Goal: Transaction & Acquisition: Register for event/course

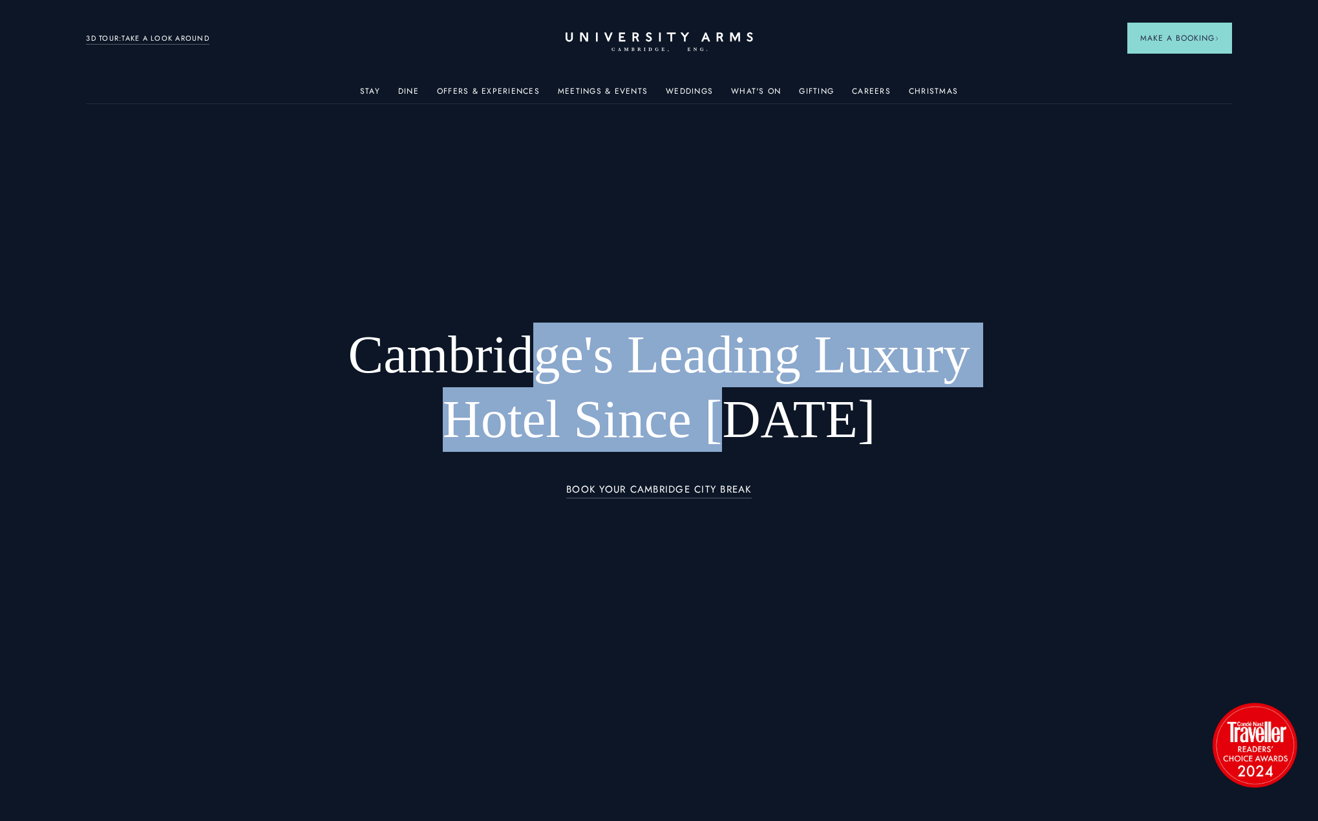
drag, startPoint x: 696, startPoint y: 400, endPoint x: 767, endPoint y: 430, distance: 77.3
click at [767, 430] on h1 "Cambridge's Leading Luxury Hotel Since [DATE]" at bounding box center [659, 387] width 690 height 129
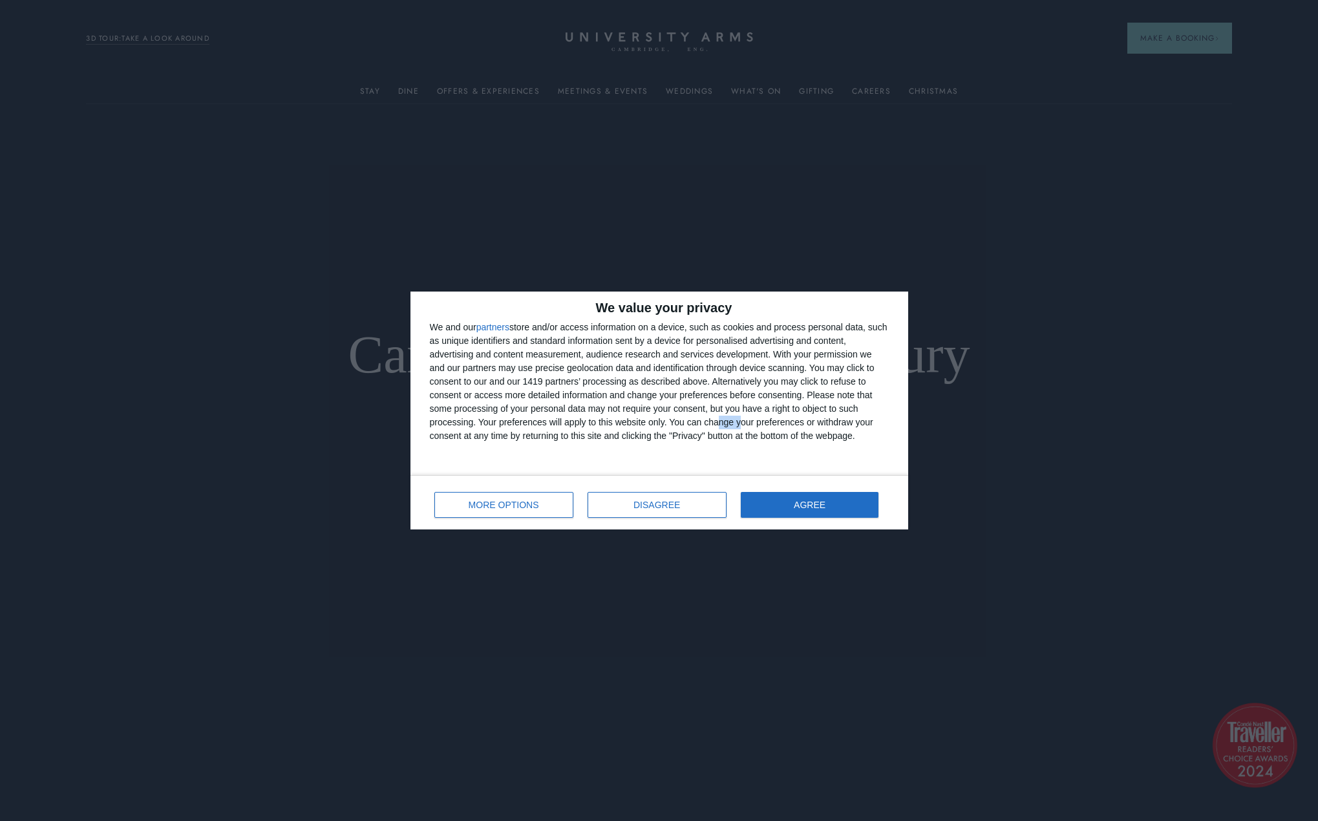
click at [724, 417] on div "We and our partners store and/or access information on a device, such as cookie…" at bounding box center [659, 382] width 459 height 122
click at [859, 510] on button "AGREE" at bounding box center [810, 505] width 138 height 26
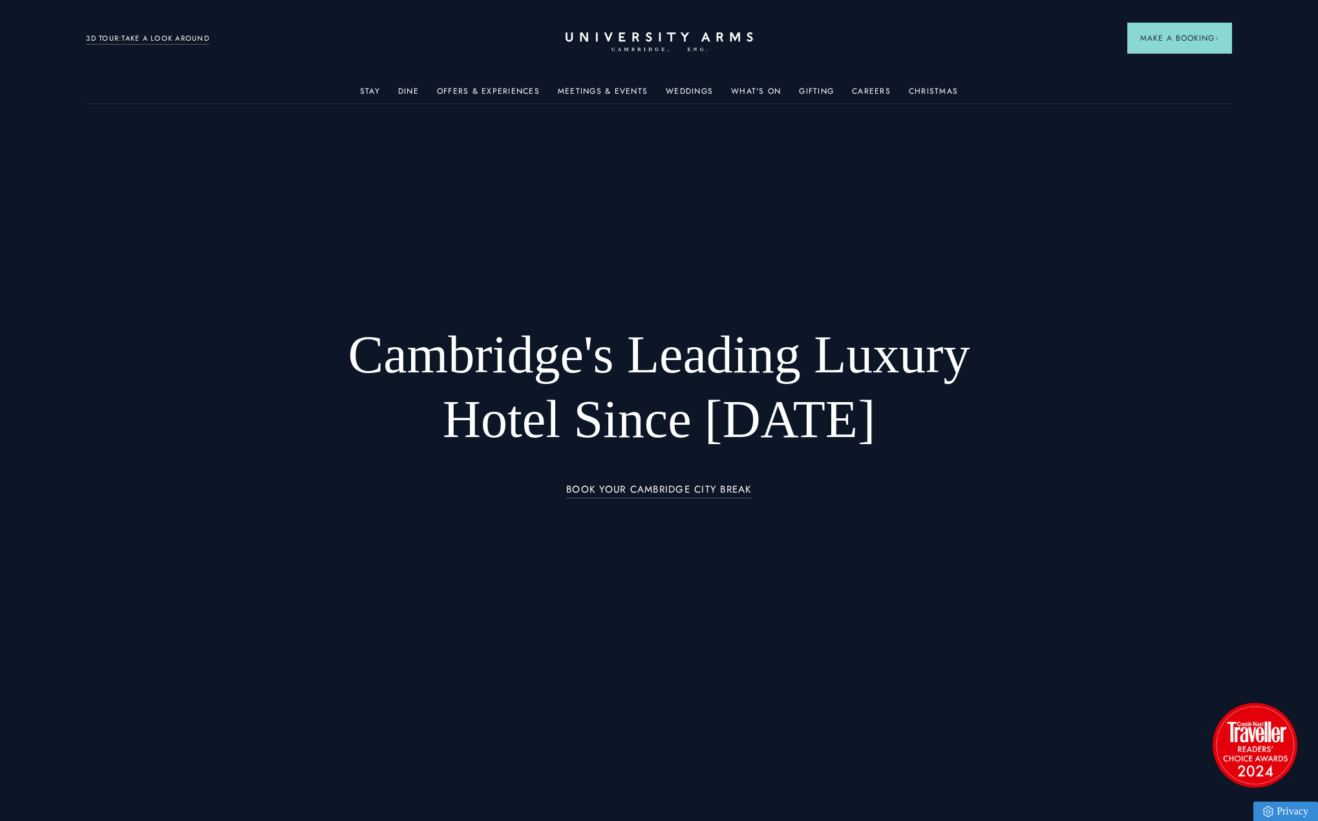
drag, startPoint x: 665, startPoint y: 297, endPoint x: 716, endPoint y: 248, distance: 70.4
click at [666, 294] on div "Cambridge's Leading Luxury Hotel Since [DATE] BOOK YOUR CAMBRIDGE CITY BREAK" at bounding box center [659, 410] width 862 height 295
click at [766, 91] on link "What's On" at bounding box center [756, 95] width 50 height 17
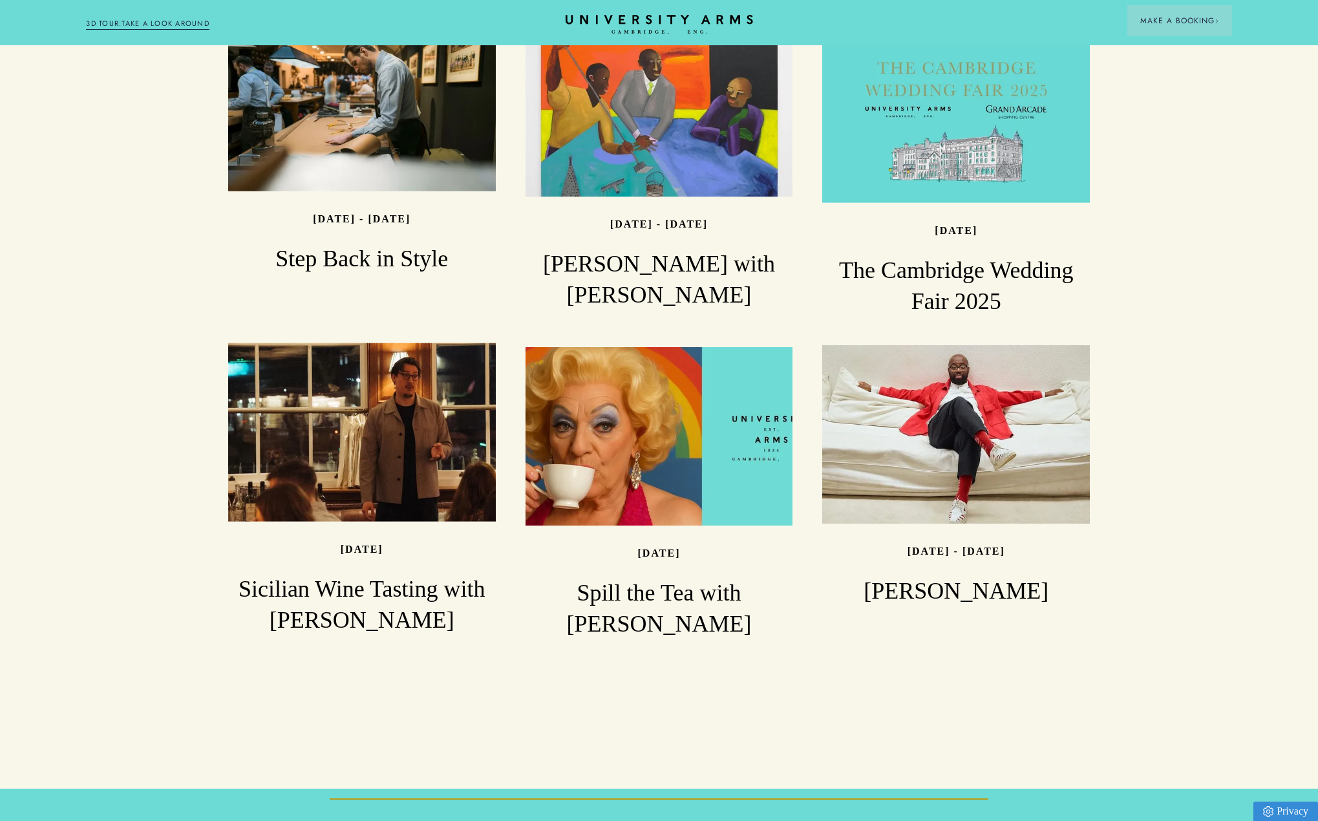
scroll to position [1552, 0]
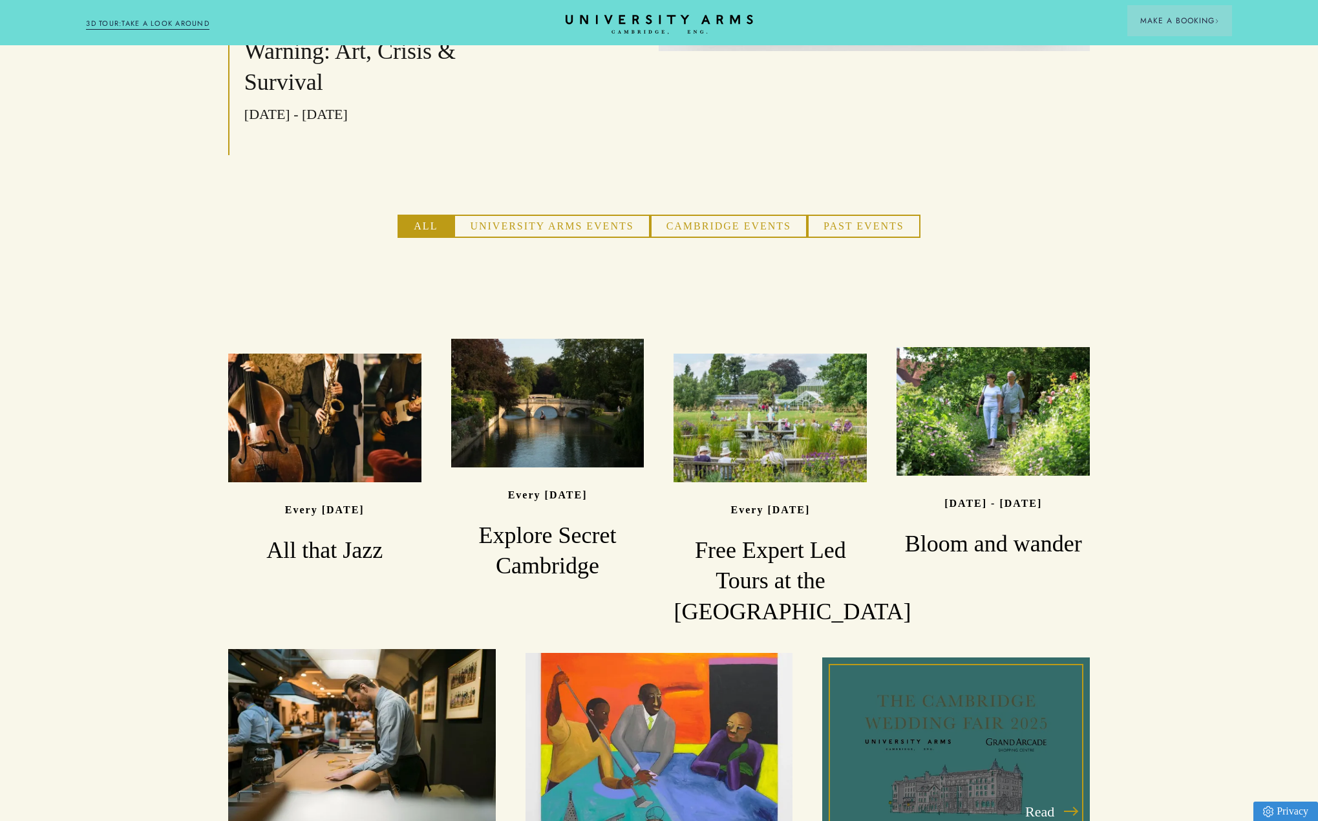
scroll to position [549, 0]
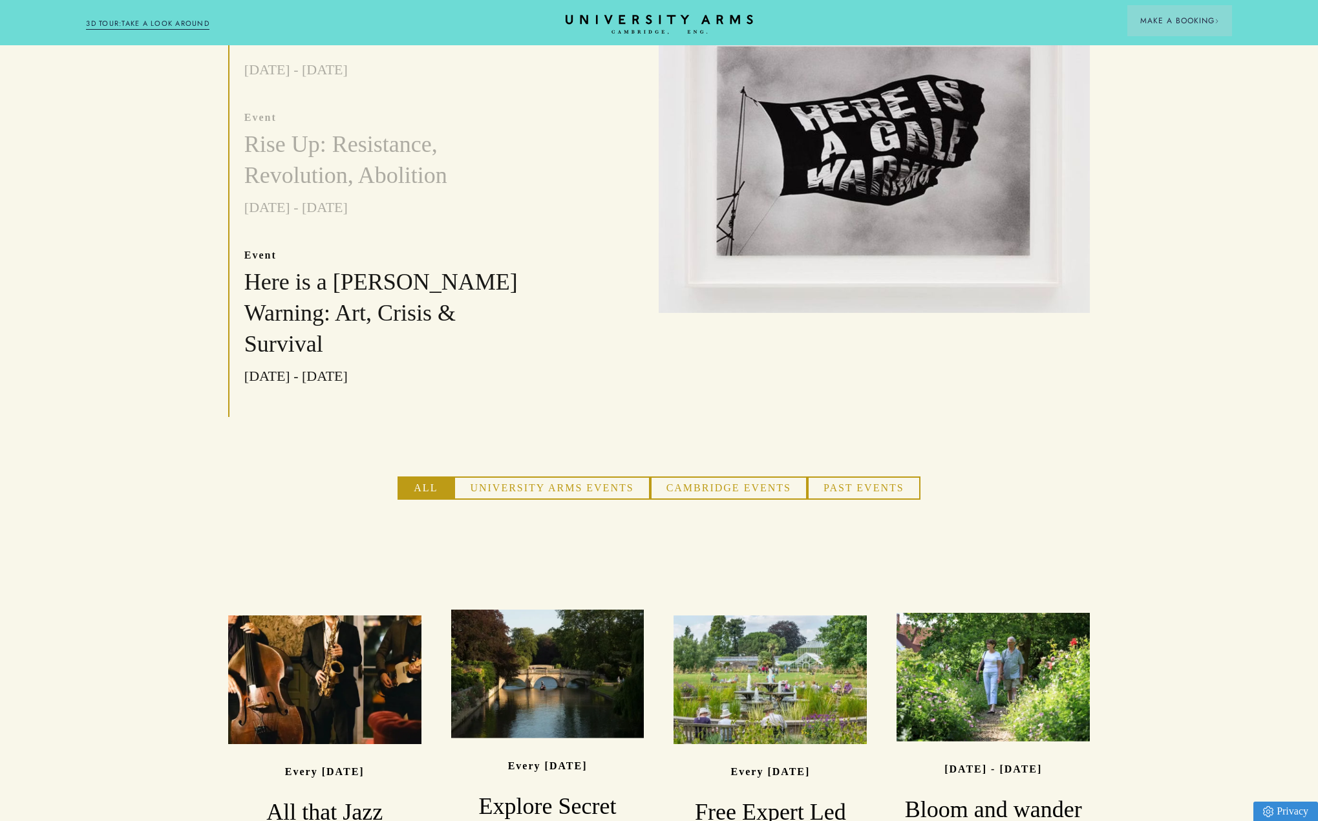
click at [769, 476] on button "Cambridge Events" at bounding box center [728, 487] width 157 height 23
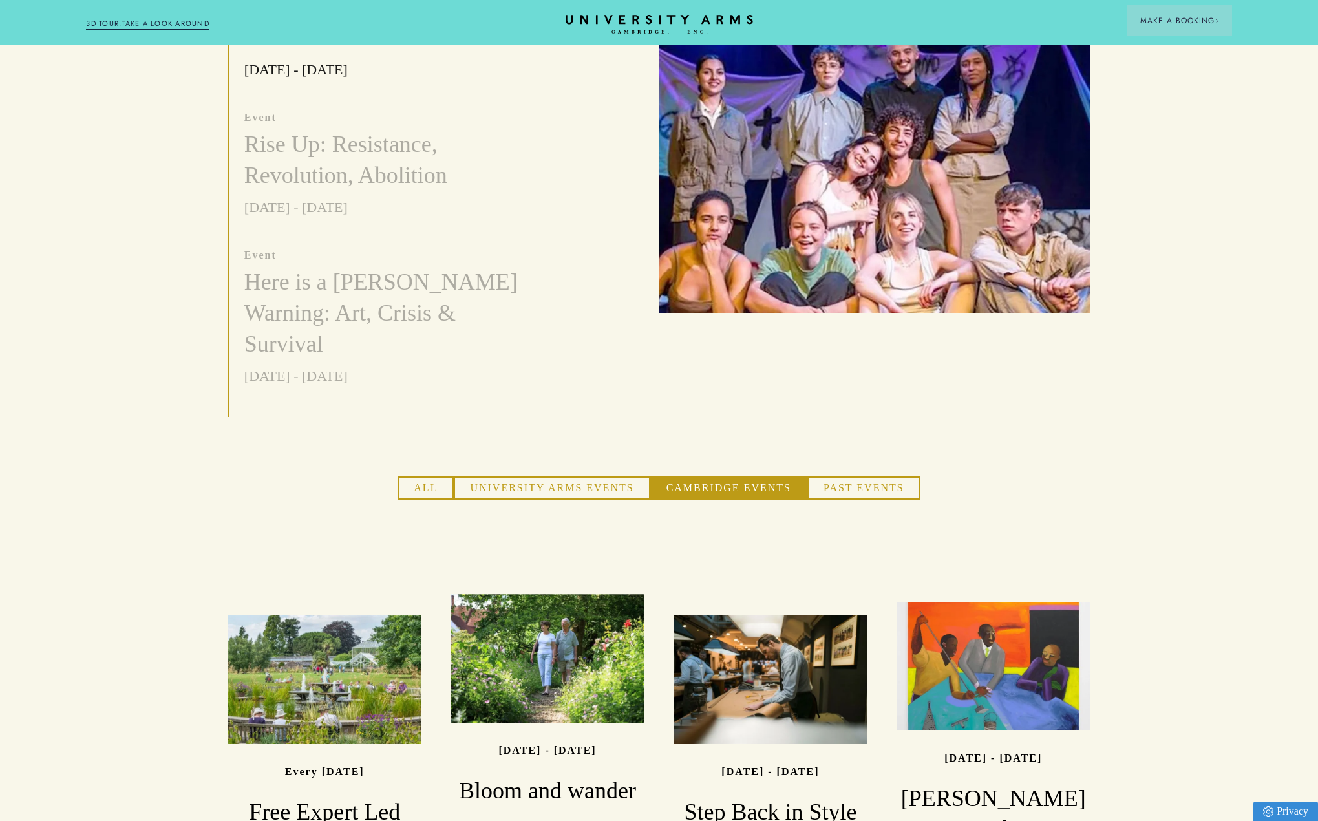
click at [550, 476] on button "University Arms Events" at bounding box center [552, 487] width 196 height 23
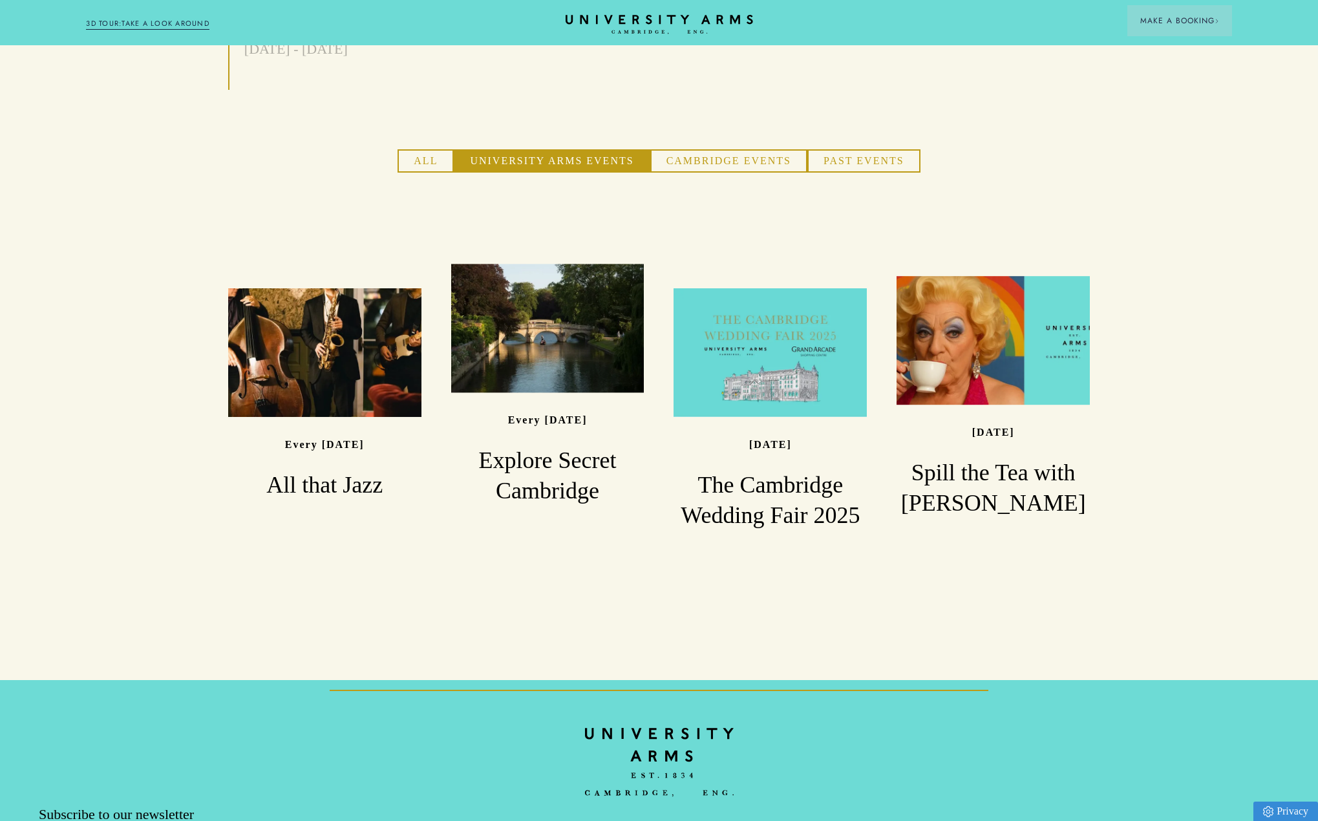
scroll to position [1001, 0]
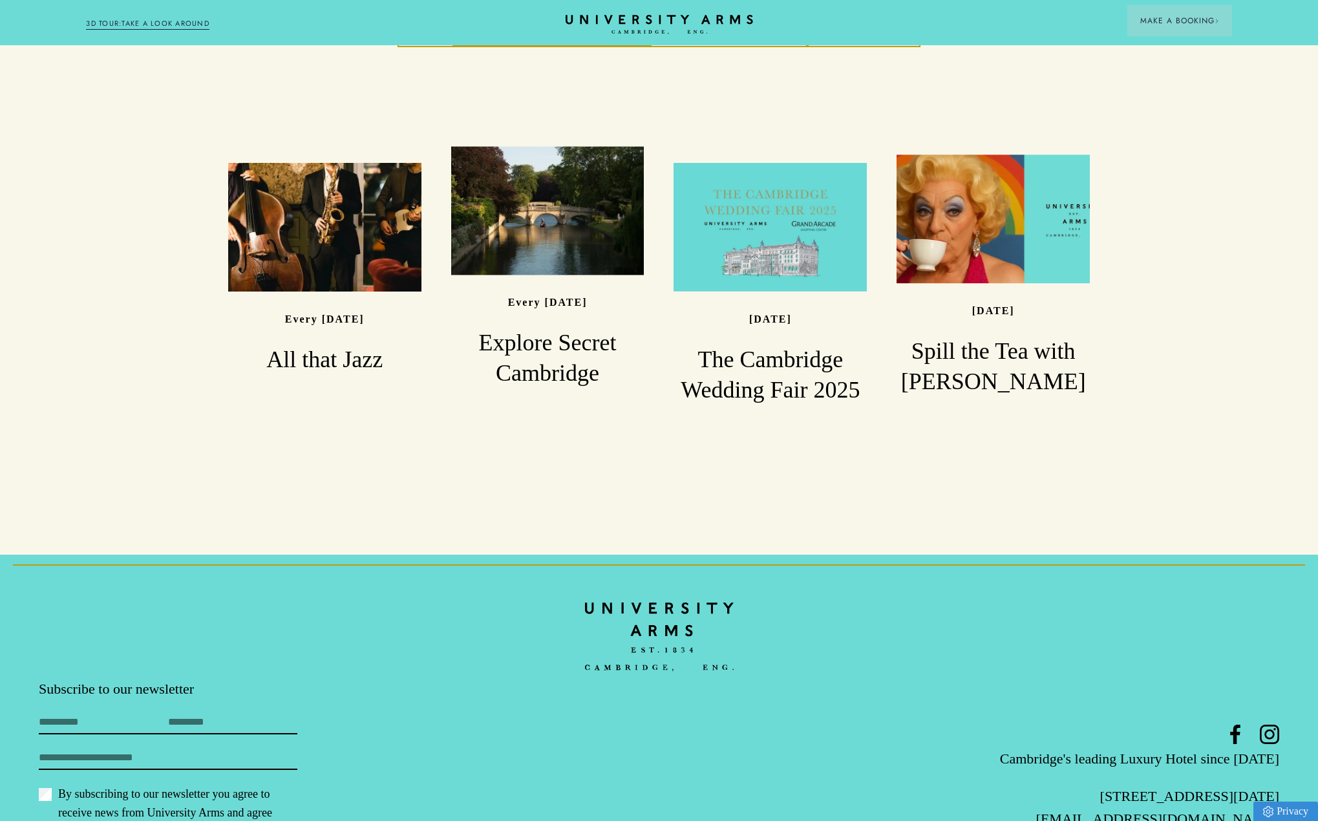
drag, startPoint x: 1206, startPoint y: 201, endPoint x: 1201, endPoint y: 187, distance: 14.5
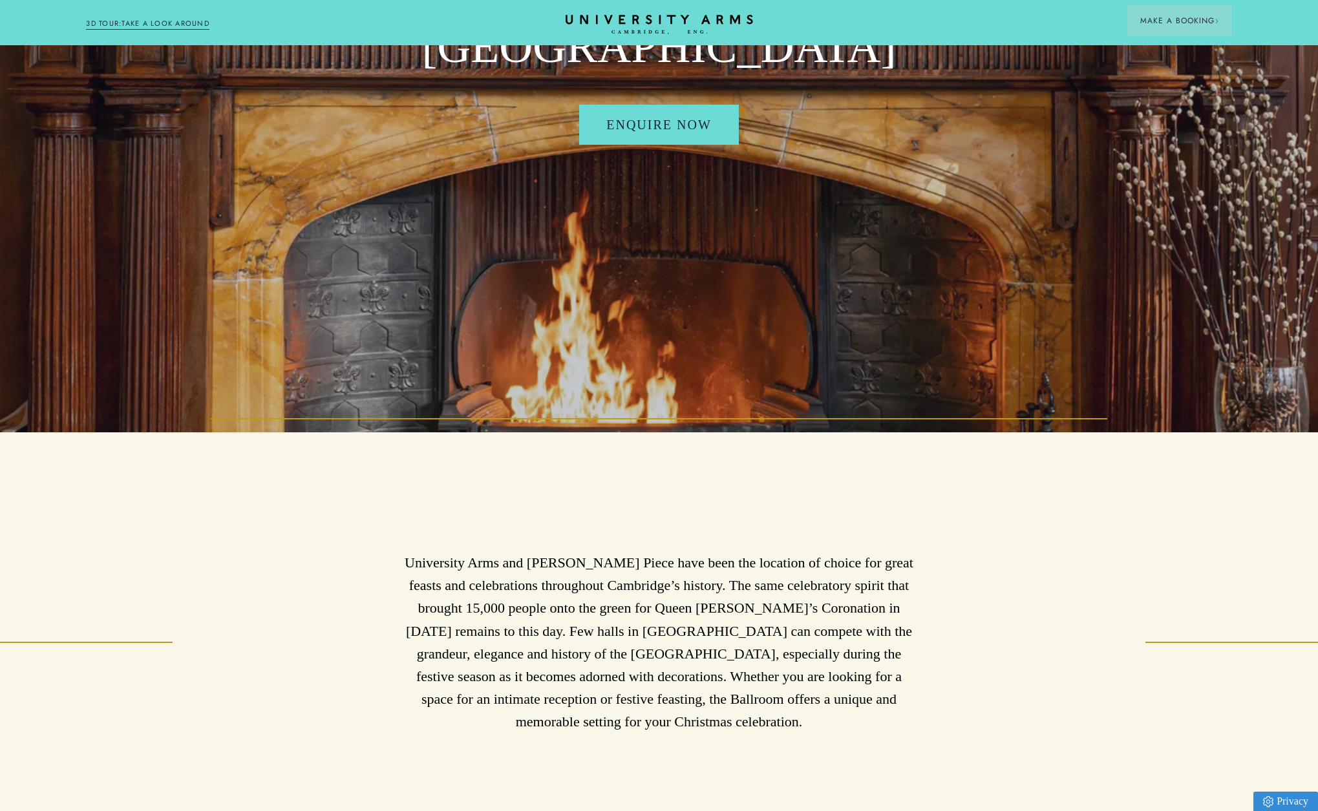
scroll to position [517, 0]
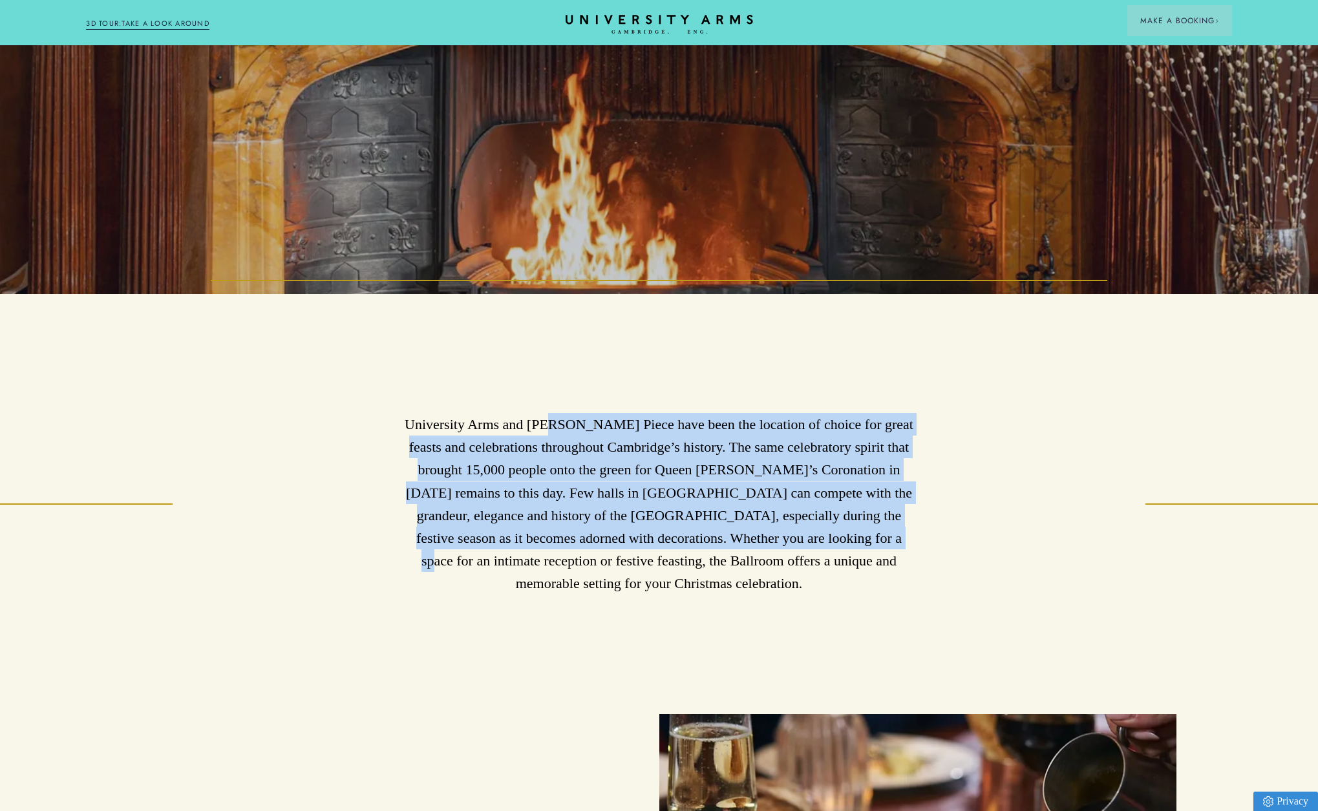
drag, startPoint x: 551, startPoint y: 427, endPoint x: 765, endPoint y: 547, distance: 245.2
click at [765, 547] on p "University Arms and Parker’s Piece have been the location of choice for great f…" at bounding box center [658, 504] width 517 height 182
drag, startPoint x: 771, startPoint y: 557, endPoint x: 544, endPoint y: 436, distance: 257.4
click at [544, 436] on p "University Arms and Parker’s Piece have been the location of choice for great f…" at bounding box center [658, 504] width 517 height 182
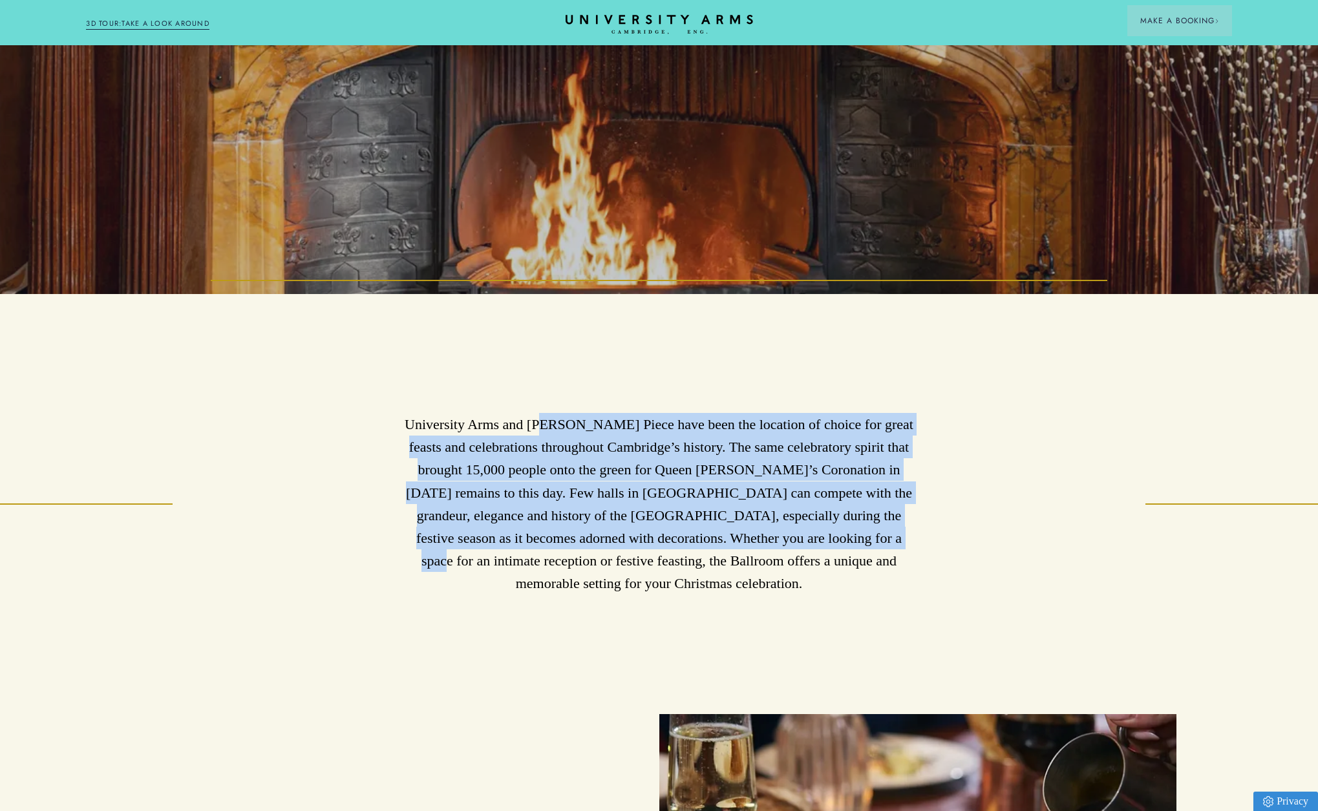
click at [544, 436] on p "University Arms and Parker’s Piece have been the location of choice for great f…" at bounding box center [658, 504] width 517 height 182
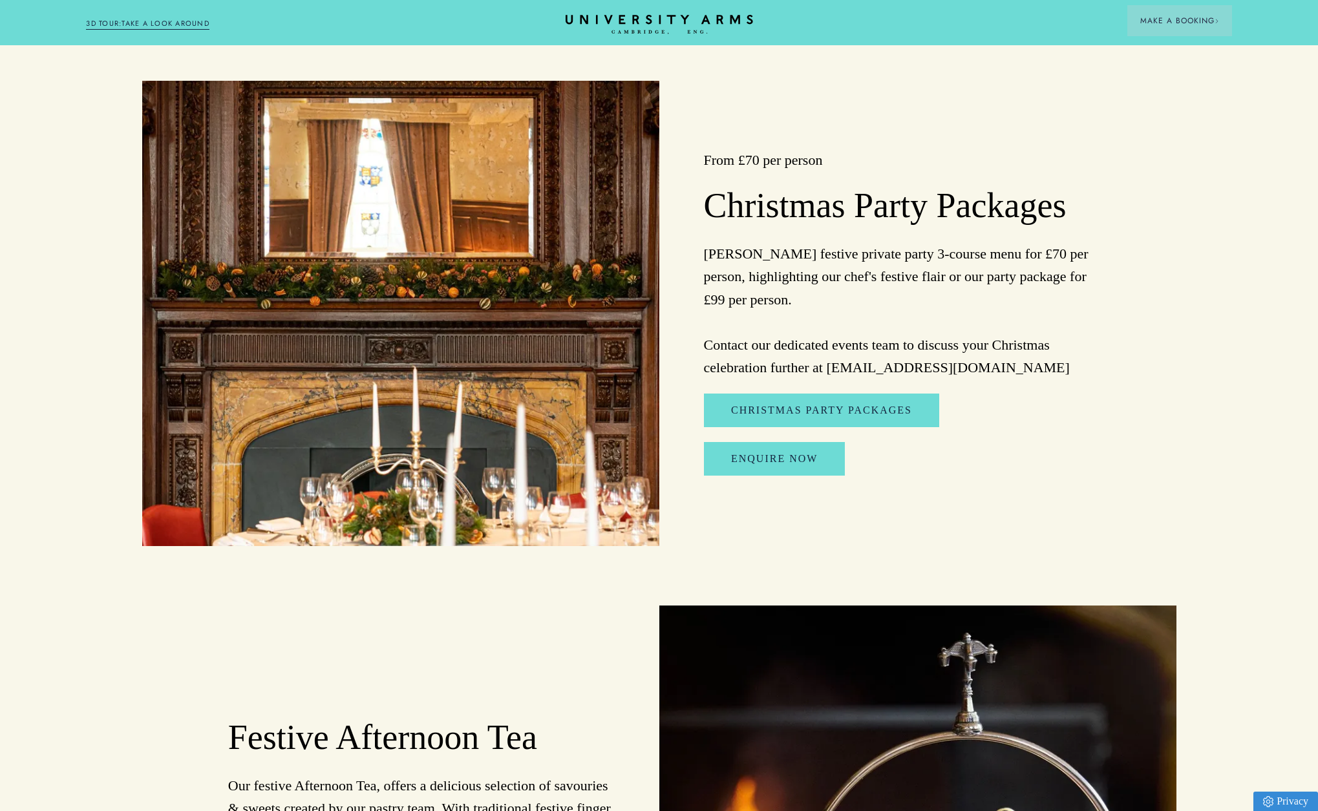
scroll to position [1681, 0]
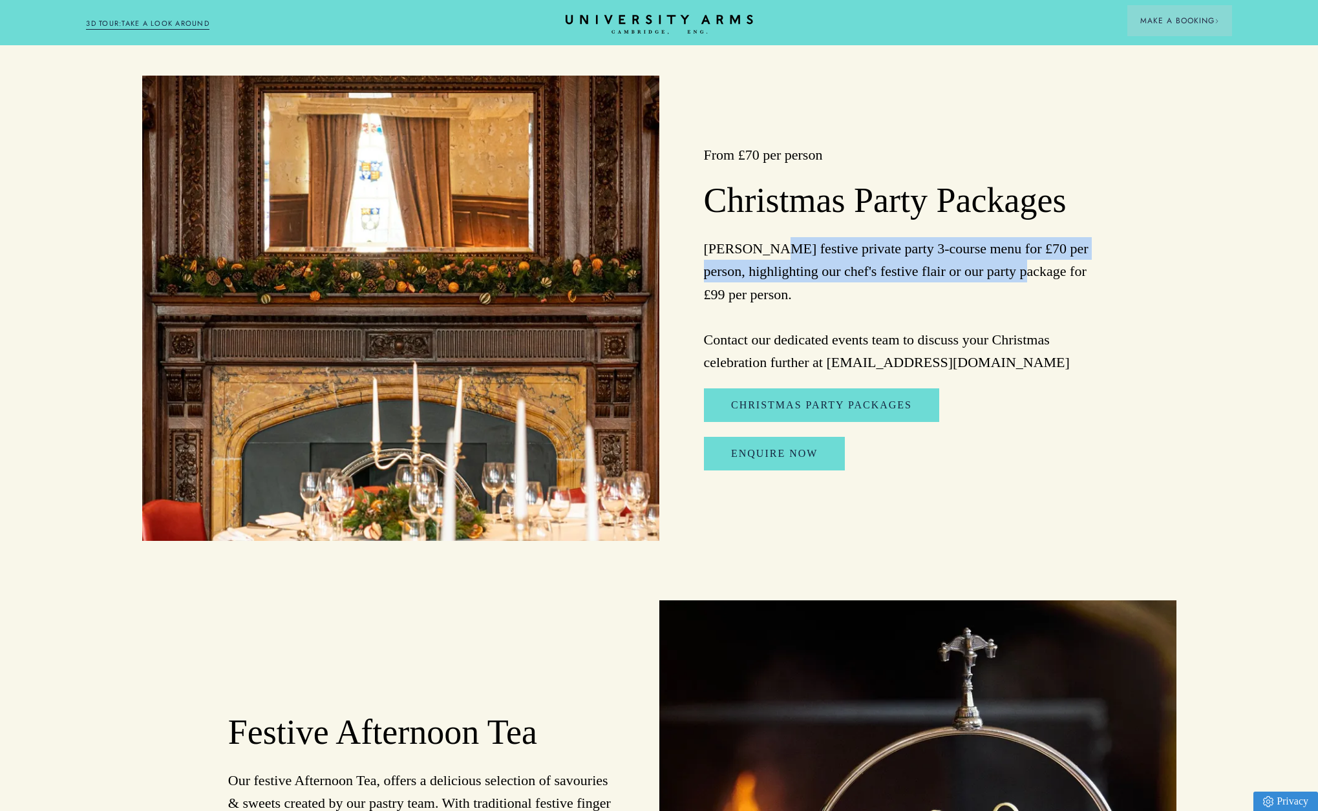
drag, startPoint x: 893, startPoint y: 265, endPoint x: 1023, endPoint y: 283, distance: 131.2
click at [1023, 283] on p "Enjoy Parker's festive private party 3-course menu for £70 per person, highligh…" at bounding box center [897, 305] width 387 height 136
drag, startPoint x: 1037, startPoint y: 283, endPoint x: 739, endPoint y: 246, distance: 300.3
click at [739, 248] on p "Enjoy Parker's festive private party 3-course menu for £70 per person, highligh…" at bounding box center [897, 305] width 387 height 136
click at [739, 246] on div "From £70 per person Christmas Party Packages Enjoy Parker's festive private par…" at bounding box center [917, 308] width 517 height 465
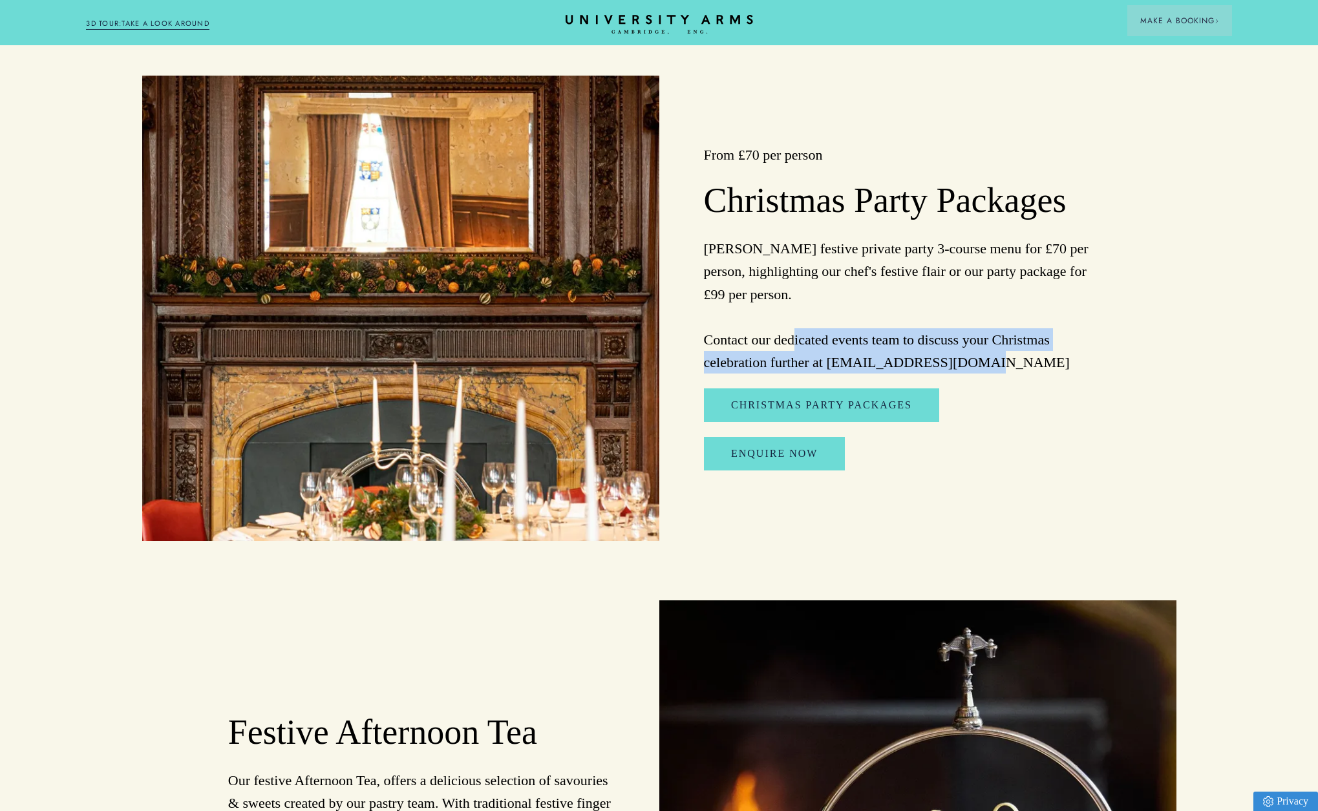
drag, startPoint x: 787, startPoint y: 359, endPoint x: 951, endPoint y: 374, distance: 164.2
click at [951, 374] on p "Enjoy Parker's festive private party 3-course menu for £70 per person, highligh…" at bounding box center [897, 305] width 387 height 136
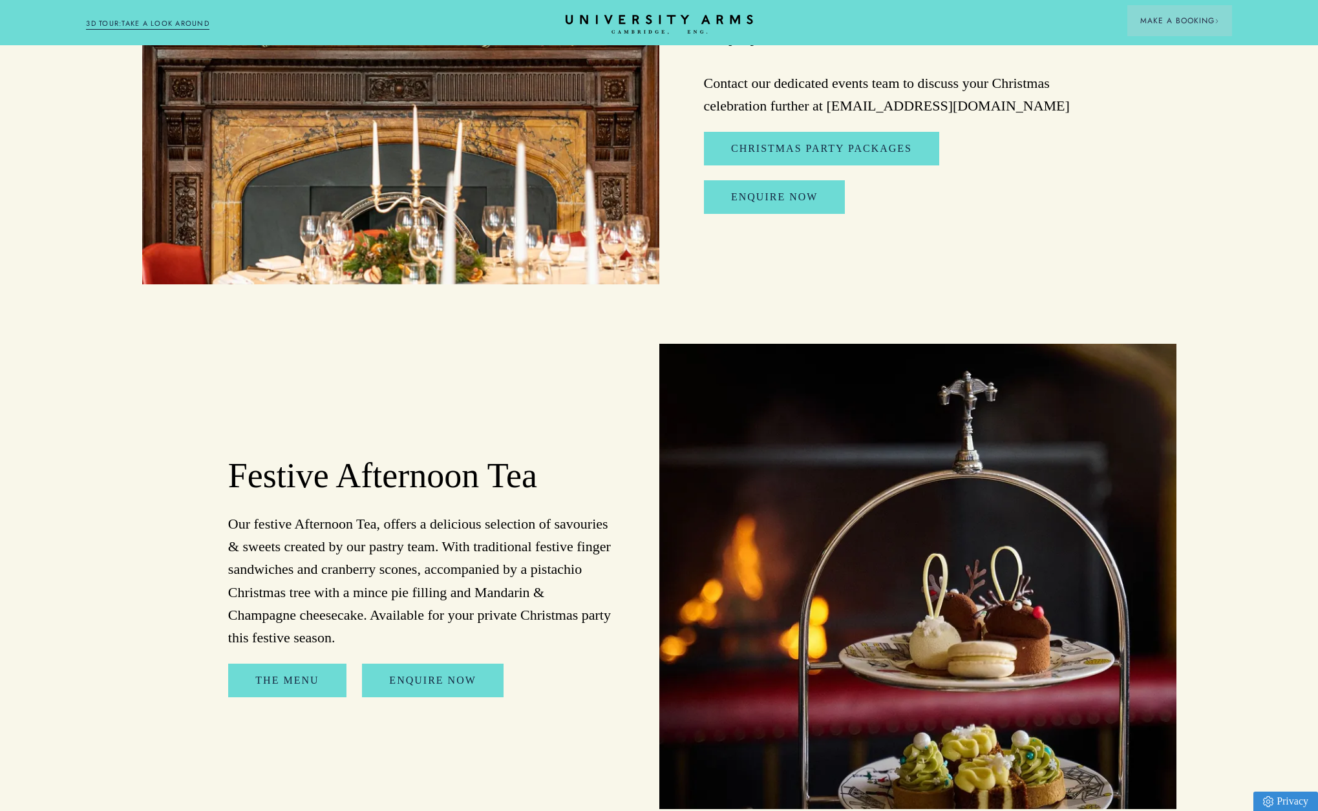
scroll to position [1912, 0]
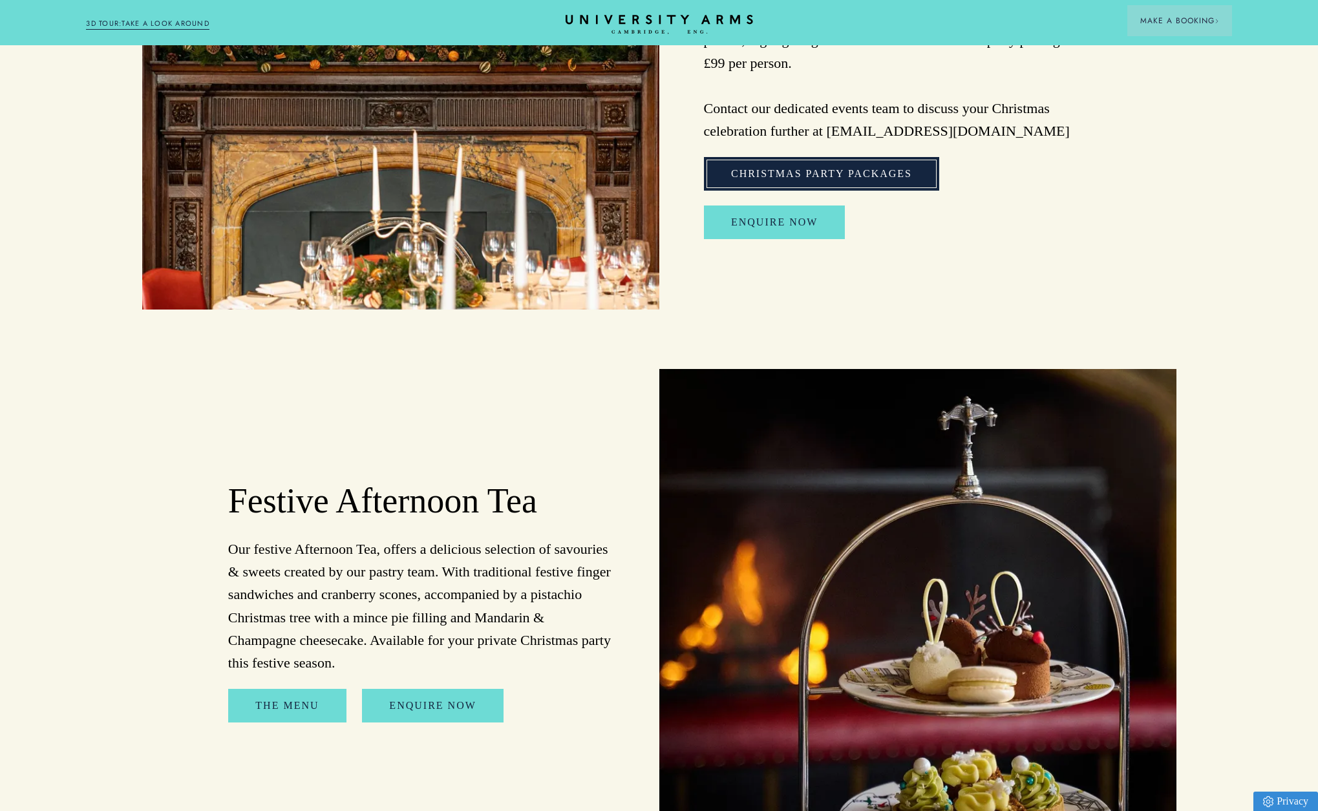
click at [862, 174] on link "Christmas Party Packages" at bounding box center [821, 174] width 235 height 34
